Goal: Navigation & Orientation: Understand site structure

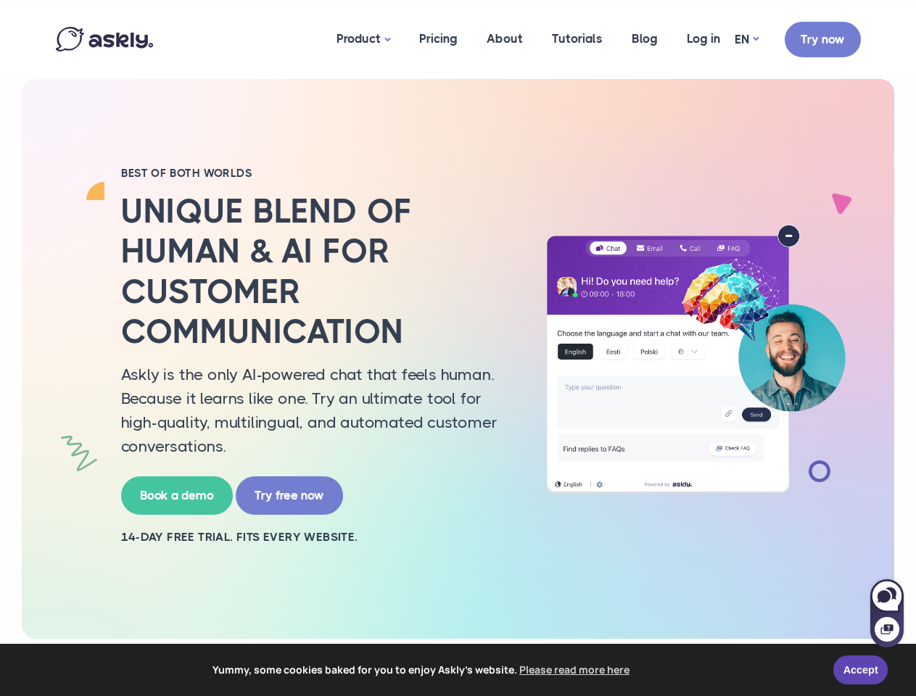
click at [458, 348] on h2 "Unique blend of human & AI for customer communication" at bounding box center [317, 271] width 392 height 160
click at [458, 670] on span "Yummy, some cookies baked for you to enjoy Askly's website. Please read more he…" at bounding box center [422, 670] width 802 height 22
click at [860, 670] on link "Accept" at bounding box center [860, 670] width 54 height 29
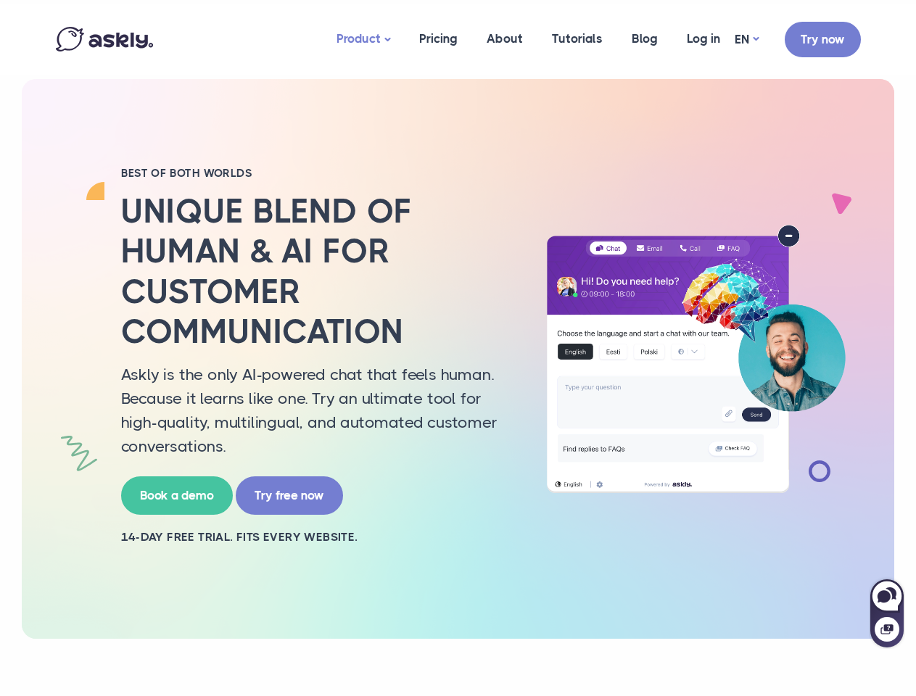
click at [364, 39] on link "Product" at bounding box center [363, 40] width 83 height 72
click at [887, 613] on div at bounding box center [886, 621] width 33 height 53
click at [887, 596] on icon at bounding box center [884, 596] width 13 height 12
click at [887, 630] on icon at bounding box center [886, 629] width 12 height 10
